Goal: Task Accomplishment & Management: Use online tool/utility

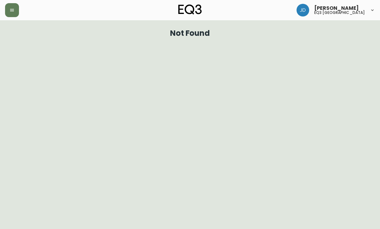
drag, startPoint x: 331, startPoint y: 69, endPoint x: 290, endPoint y: 30, distance: 57.3
click at [328, 41] on html "[PERSON_NAME] eq3 [GEOGRAPHIC_DATA] Not Found" at bounding box center [190, 20] width 380 height 41
